Goal: Navigation & Orientation: Find specific page/section

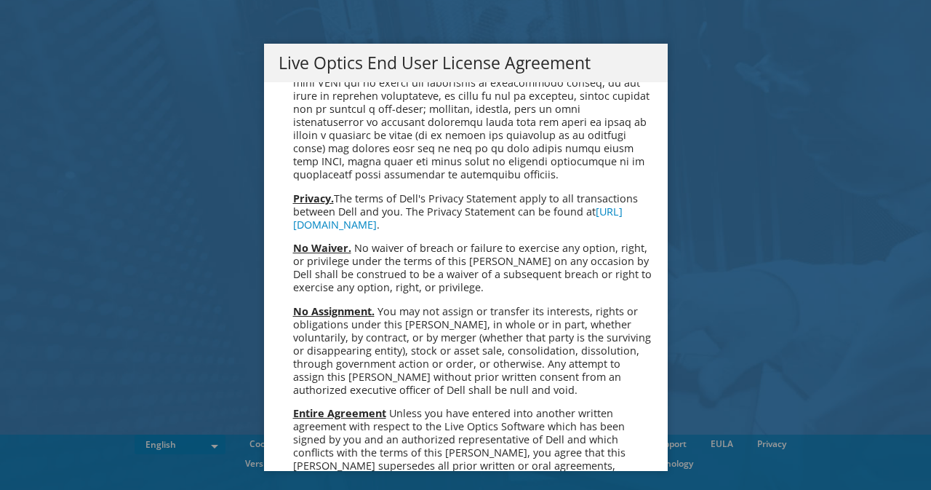
scroll to position [5501, 0]
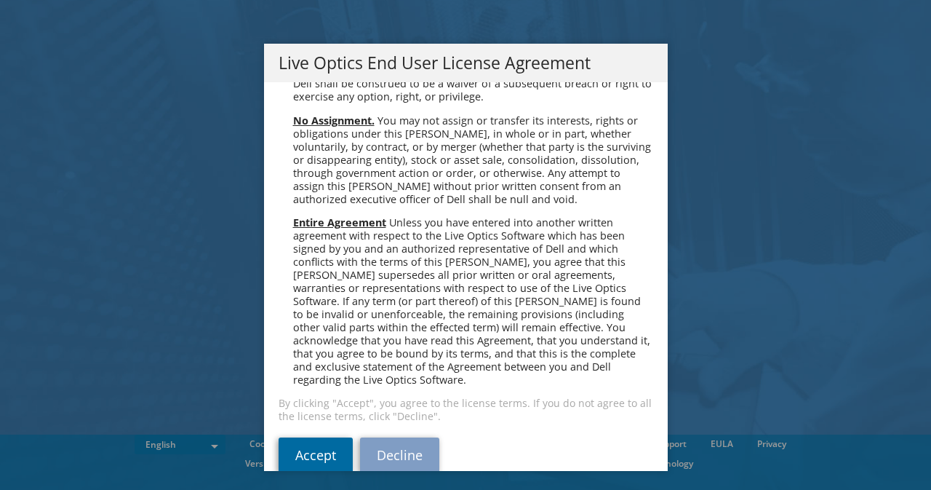
click at [309, 441] on link "Accept" at bounding box center [316, 454] width 74 height 35
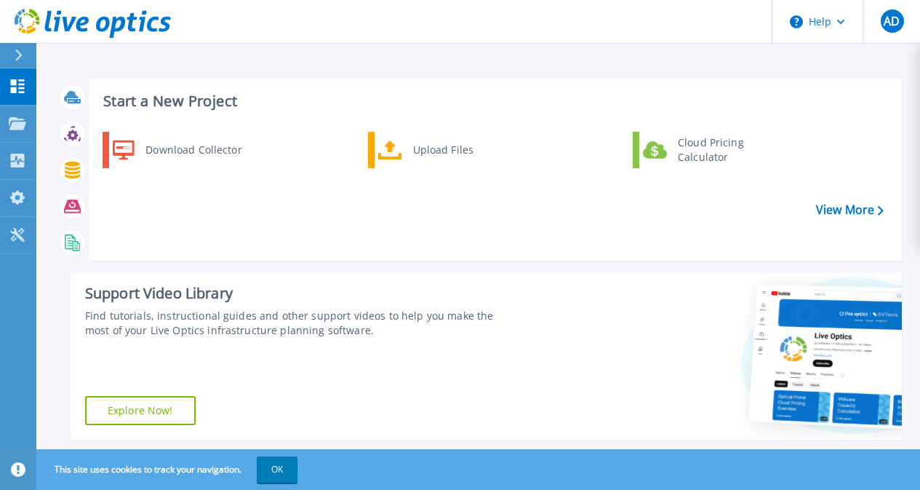
scroll to position [294, 0]
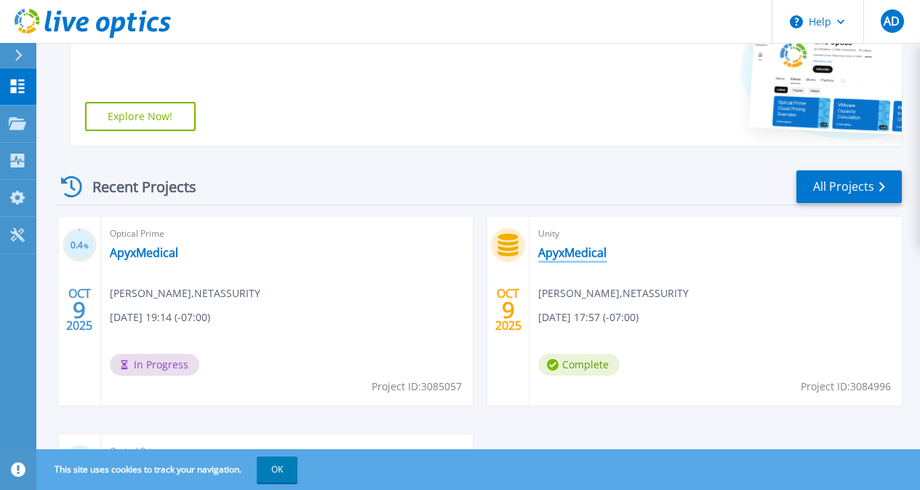
click at [538, 253] on link "ApyxMedical" at bounding box center [572, 252] width 68 height 15
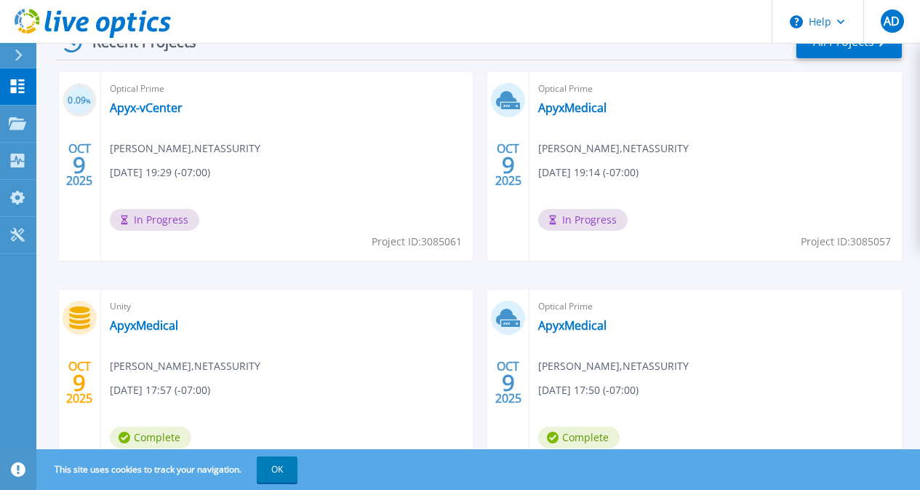
scroll to position [220, 0]
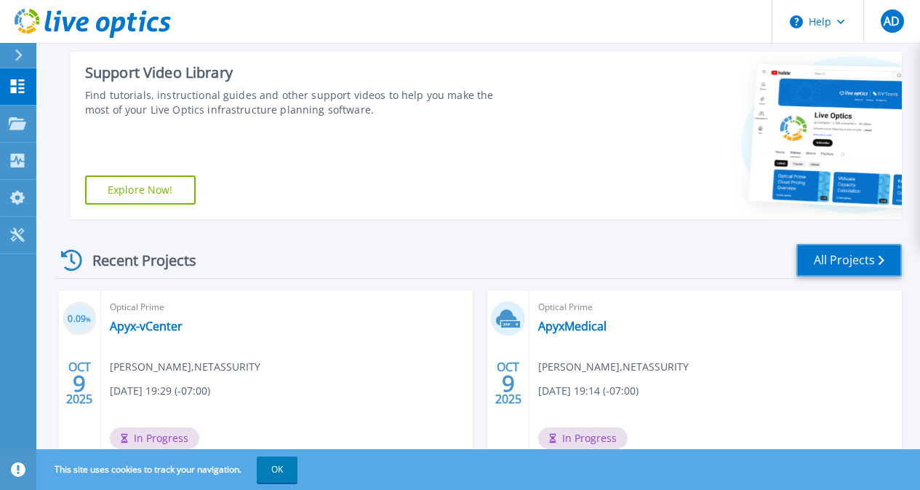
click at [838, 263] on link "All Projects" at bounding box center [849, 260] width 105 height 33
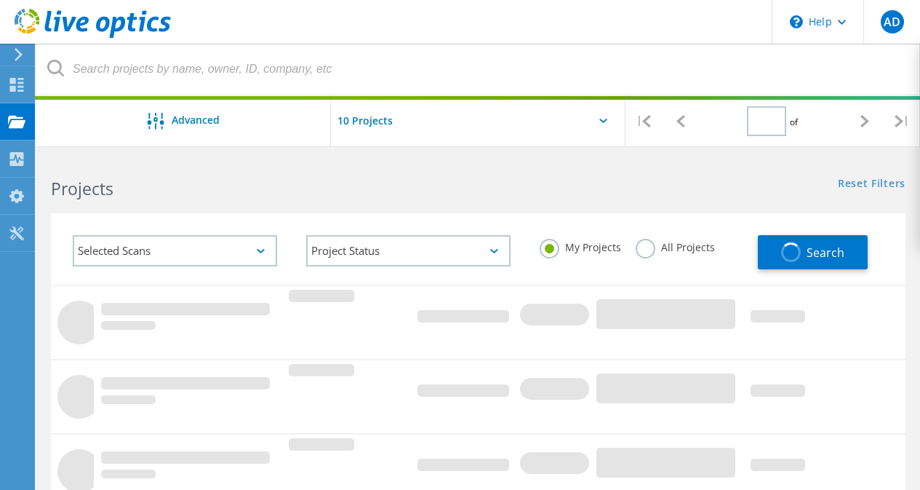
type input "1"
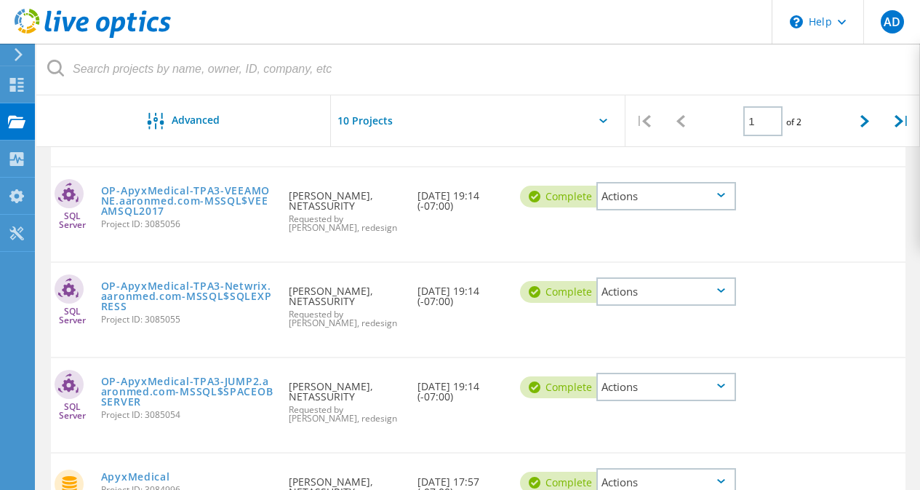
scroll to position [655, 0]
